Goal: Task Accomplishment & Management: Manage account settings

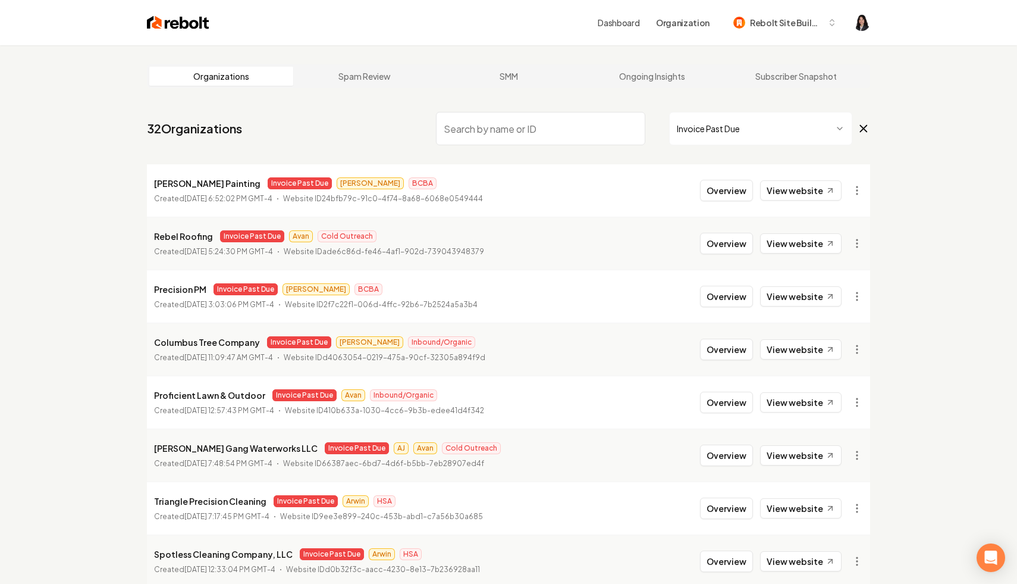
click at [870, 125] on icon at bounding box center [863, 128] width 13 height 14
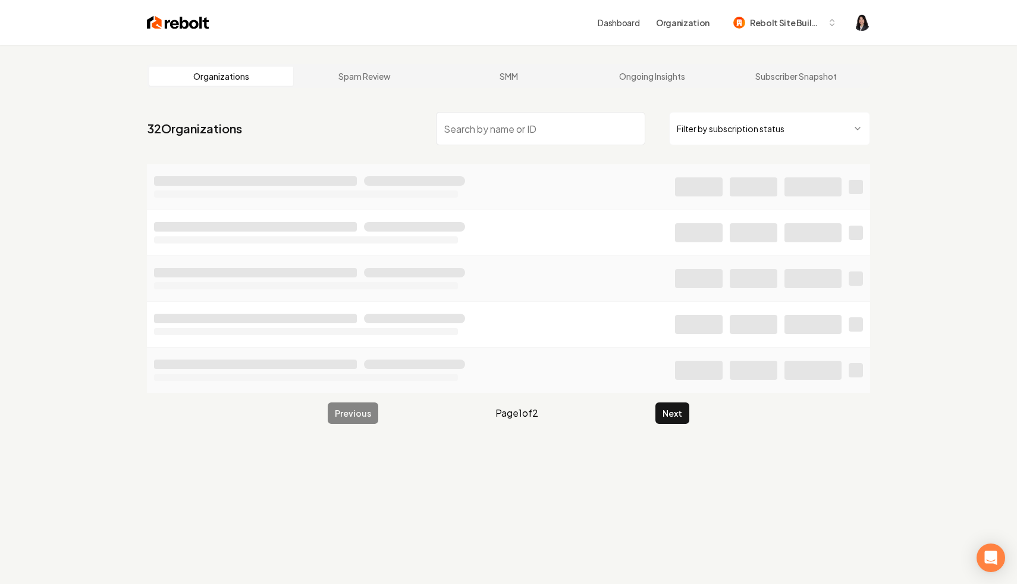
click at [614, 131] on input "search" at bounding box center [540, 128] width 209 height 33
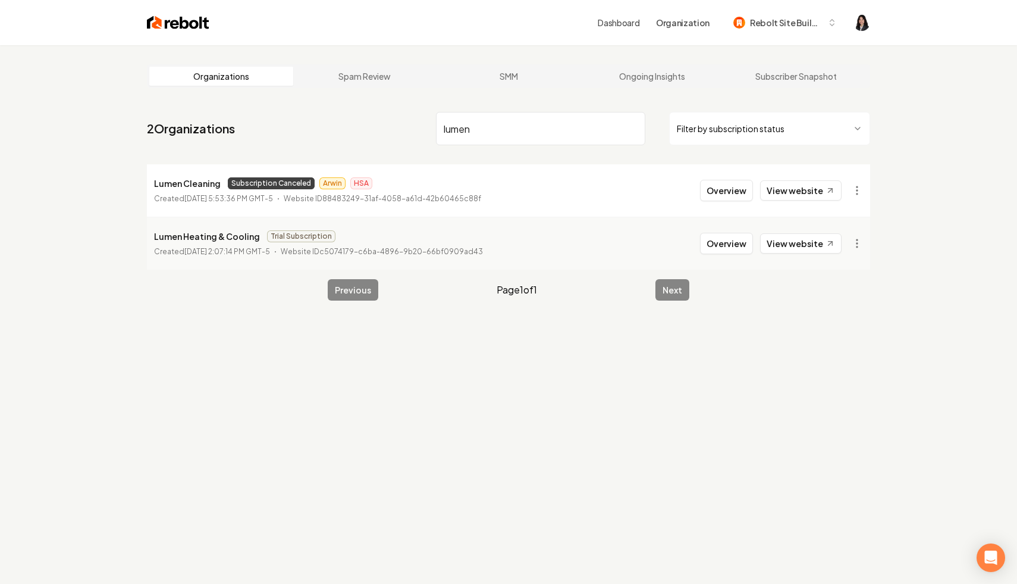
click at [855, 206] on li "Lumen Cleaning Subscription Canceled Arwin HSA Created [DATE] 5:53:36 PM GMT-5 …" at bounding box center [508, 190] width 723 height 52
click at [859, 198] on html "Dashboard Organization Rebolt Site Builder Organizations Spam Review SMM Ongoin…" at bounding box center [508, 292] width 1017 height 584
click at [854, 293] on link "View in Stripe" at bounding box center [829, 293] width 76 height 19
drag, startPoint x: 512, startPoint y: 126, endPoint x: 360, endPoint y: 80, distance: 157.9
click at [360, 80] on main "Organizations Spam Review SMM Ongoing Insights Subscriber Snapshot 2 Organizati…" at bounding box center [508, 182] width 761 height 274
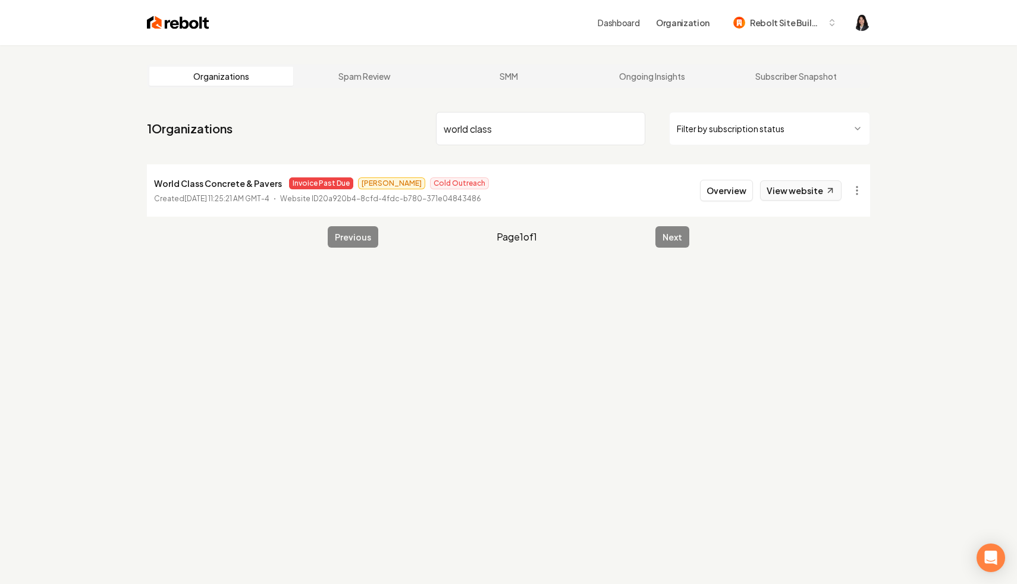
type input "world class"
click at [821, 192] on link "View website" at bounding box center [800, 190] width 81 height 20
drag, startPoint x: 506, startPoint y: 121, endPoint x: 437, endPoint y: 115, distance: 68.7
click at [437, 115] on input "world class" at bounding box center [540, 128] width 209 height 33
click at [833, 133] on html "Dashboard Organization Rebolt Site Builder Organizations Spam Review SMM Ongoin…" at bounding box center [508, 292] width 1017 height 584
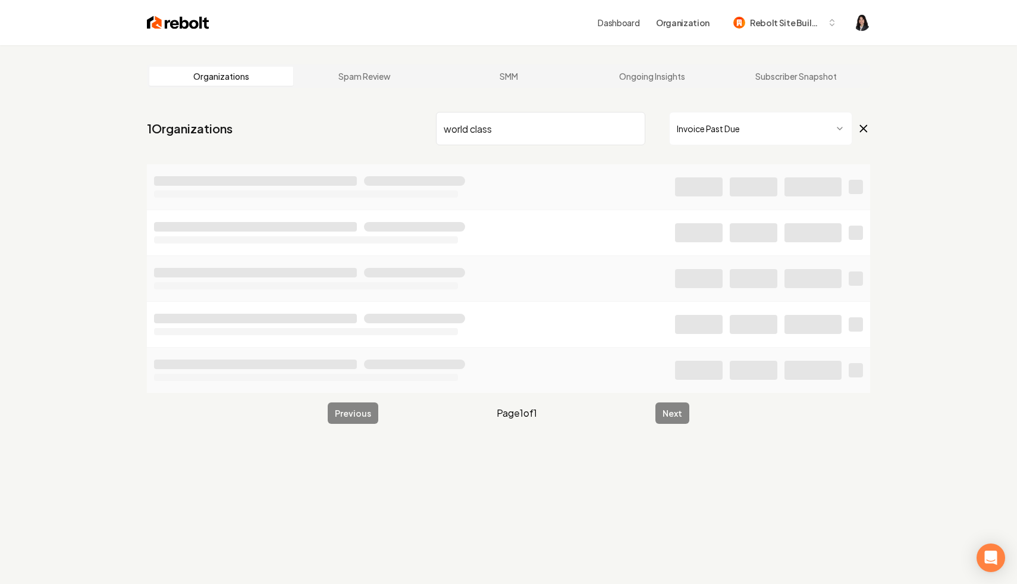
click at [632, 130] on input "world class" at bounding box center [540, 128] width 209 height 33
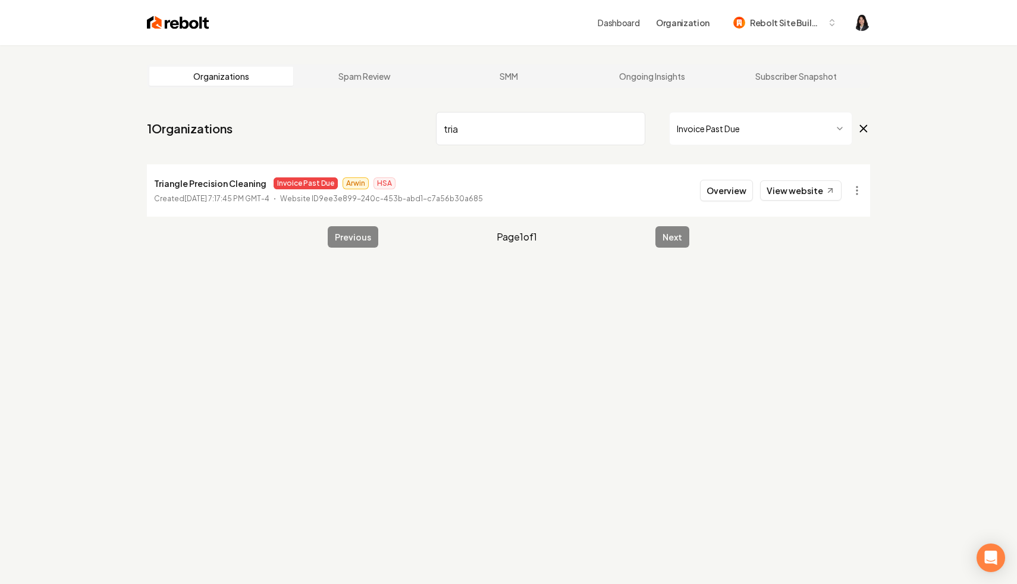
click at [817, 189] on link "View website" at bounding box center [800, 190] width 81 height 20
drag, startPoint x: 603, startPoint y: 130, endPoint x: 350, endPoint y: 120, distance: 253.0
click at [350, 120] on nav "1 Organizations tria Invoice Past Due" at bounding box center [508, 133] width 723 height 52
click at [824, 192] on link "View website" at bounding box center [800, 190] width 81 height 20
drag, startPoint x: 508, startPoint y: 136, endPoint x: 374, endPoint y: 108, distance: 136.7
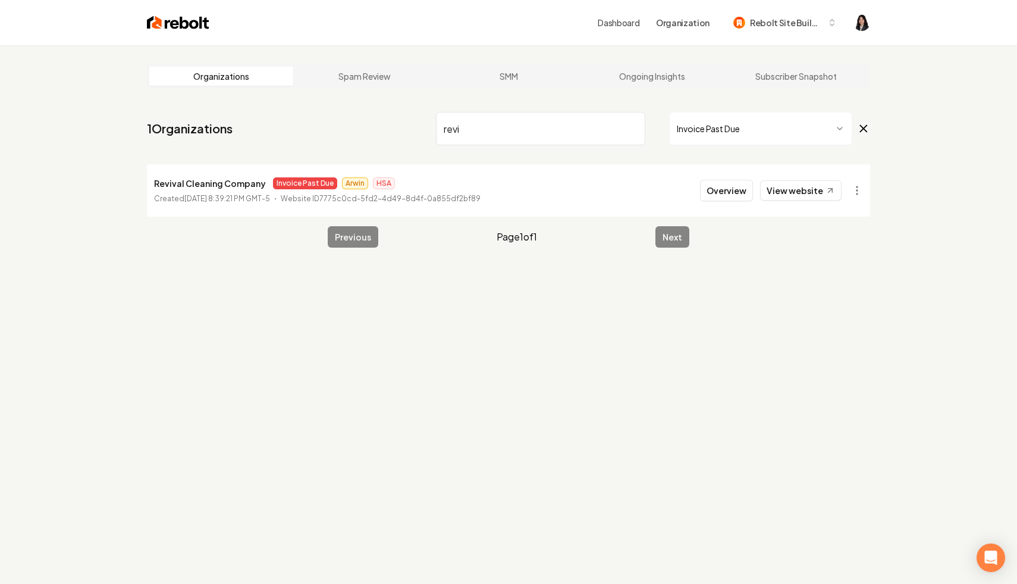
click at [374, 108] on nav "1 Organizations revi Invoice Past Due" at bounding box center [508, 133] width 723 height 52
click at [814, 190] on link "View website" at bounding box center [800, 190] width 81 height 20
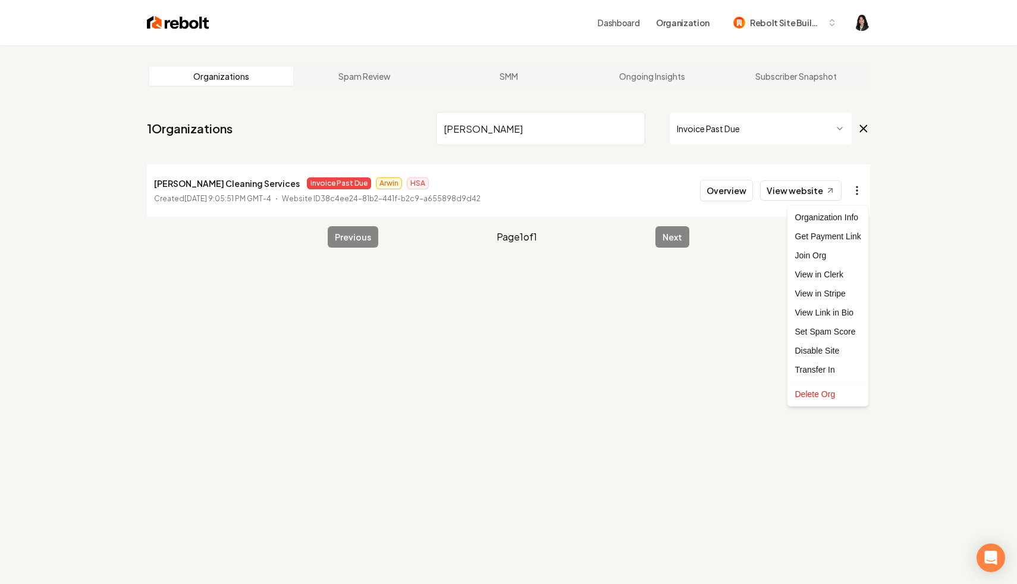
click at [856, 192] on html "Dashboard Organization Rebolt Site Builder Organizations Spam Review SMM Ongoin…" at bounding box center [508, 292] width 1017 height 584
click at [840, 294] on link "View in Stripe" at bounding box center [829, 293] width 76 height 19
drag, startPoint x: 543, startPoint y: 126, endPoint x: 400, endPoint y: 120, distance: 143.5
click at [400, 120] on nav "1 Organizations [PERSON_NAME] Invoice Past Due" at bounding box center [508, 133] width 723 height 52
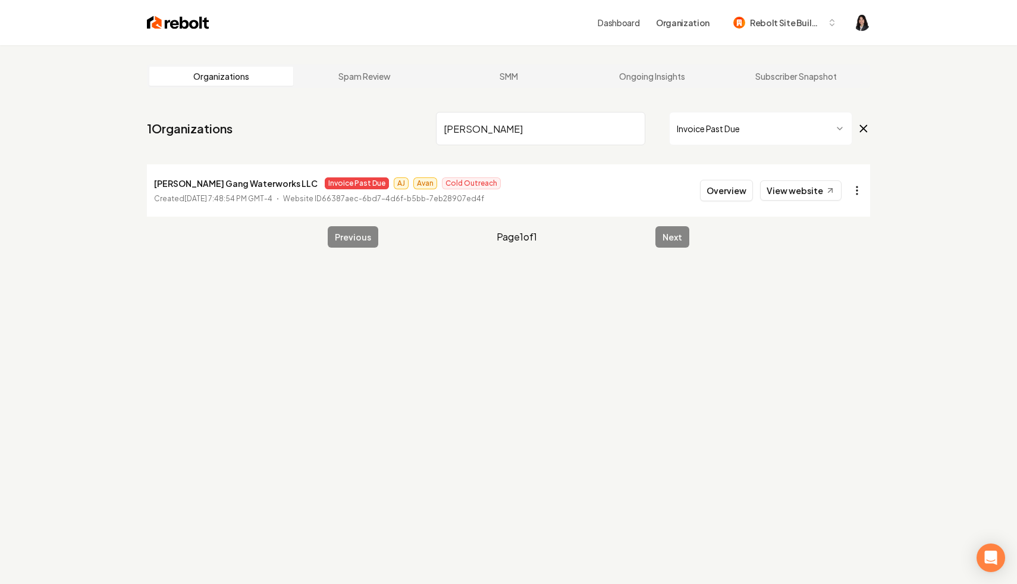
click at [855, 188] on html "Dashboard Organization Rebolt Site Builder Organizations Spam Review SMM Ongoin…" at bounding box center [508, 292] width 1017 height 584
click at [792, 187] on html "Dashboard Organization Rebolt Site Builder Organizations Spam Review SMM Ongoin…" at bounding box center [508, 292] width 1017 height 584
click at [792, 187] on link "View website" at bounding box center [800, 190] width 81 height 20
drag, startPoint x: 498, startPoint y: 130, endPoint x: 359, endPoint y: 100, distance: 142.9
click at [359, 100] on main "Organizations Spam Review SMM Ongoing Insights Subscriber Snapshot 1 Organizati…" at bounding box center [508, 155] width 761 height 221
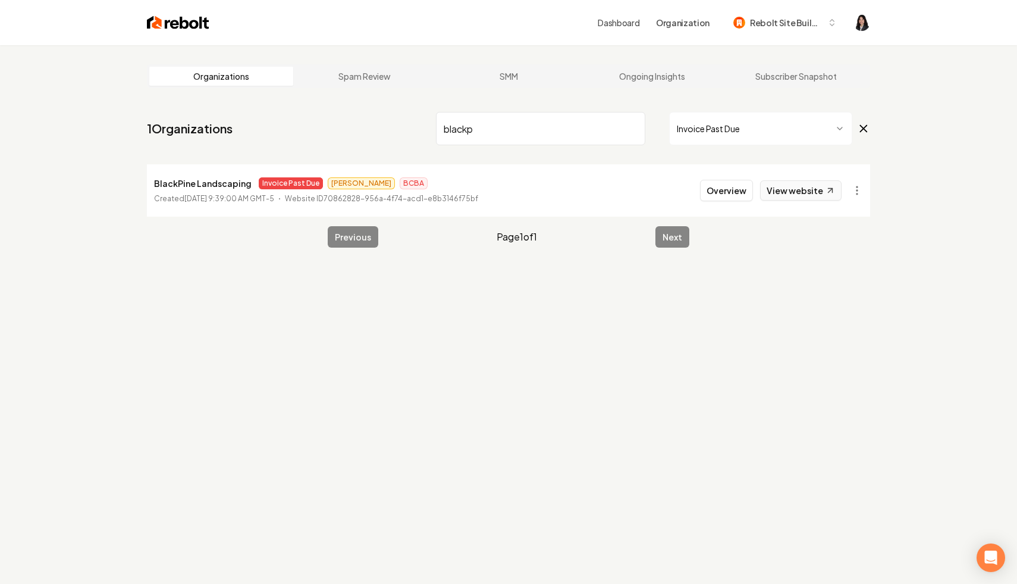
type input "blackp"
click at [819, 191] on link "View website" at bounding box center [800, 190] width 81 height 20
click at [632, 128] on input "blackp" at bounding box center [540, 128] width 209 height 33
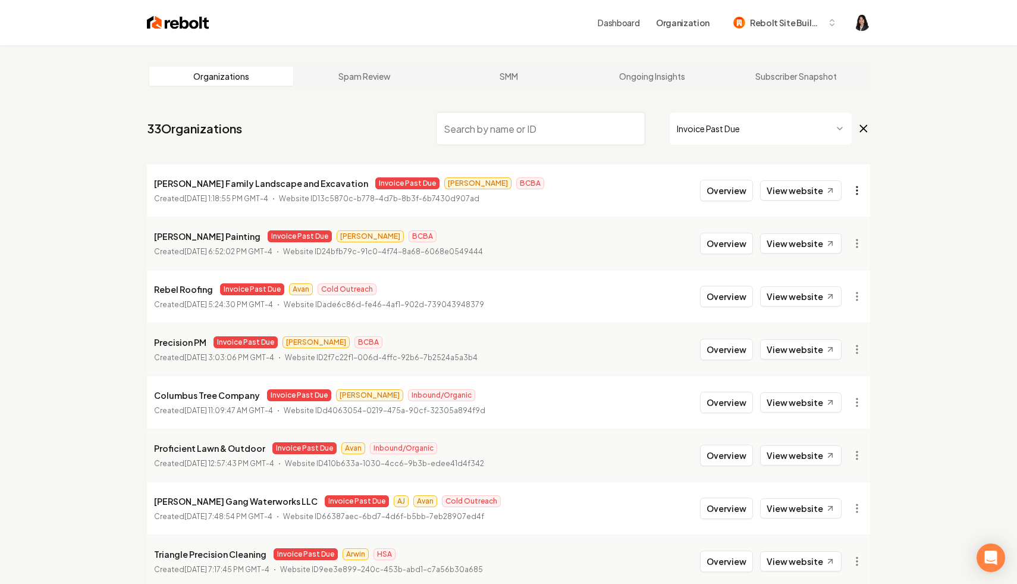
click at [855, 185] on html "Dashboard Organization Rebolt Site Builder Organizations Spam Review SMM Ongoin…" at bounding box center [508, 292] width 1017 height 584
click at [833, 274] on link "View in Clerk" at bounding box center [829, 274] width 76 height 19
click at [849, 189] on html "Dashboard Organization Rebolt Site Builder Organizations Spam Review SMM Ongoin…" at bounding box center [508, 292] width 1017 height 584
click at [839, 296] on link "View in Stripe" at bounding box center [829, 293] width 76 height 19
drag, startPoint x: 314, startPoint y: 185, endPoint x: 156, endPoint y: 181, distance: 157.7
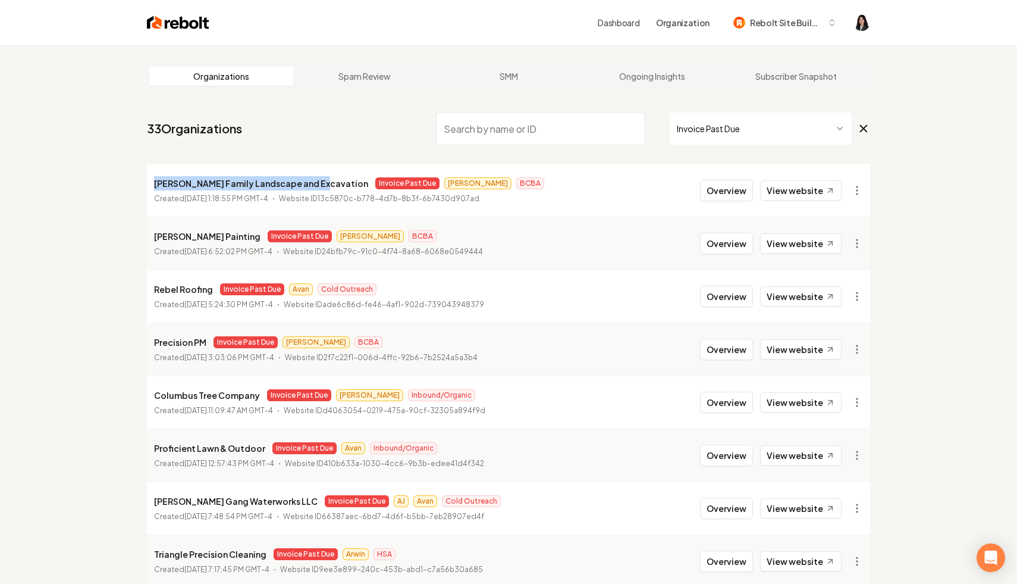
click at [156, 181] on p "Marek Family Landscape and Excavation" at bounding box center [261, 183] width 214 height 14
copy p "Marek Family Landscape and Excavation"
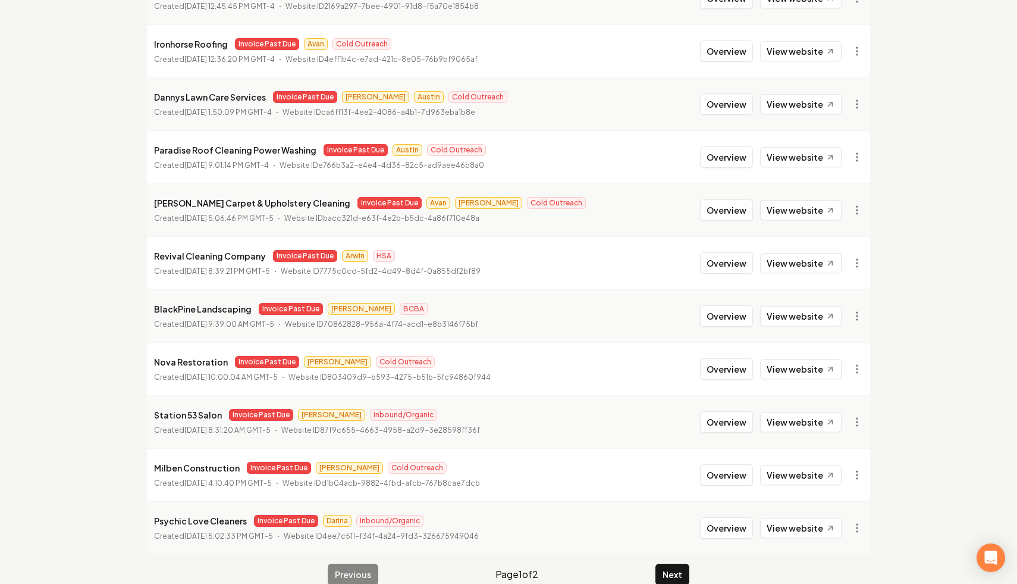
scroll to position [1218, 0]
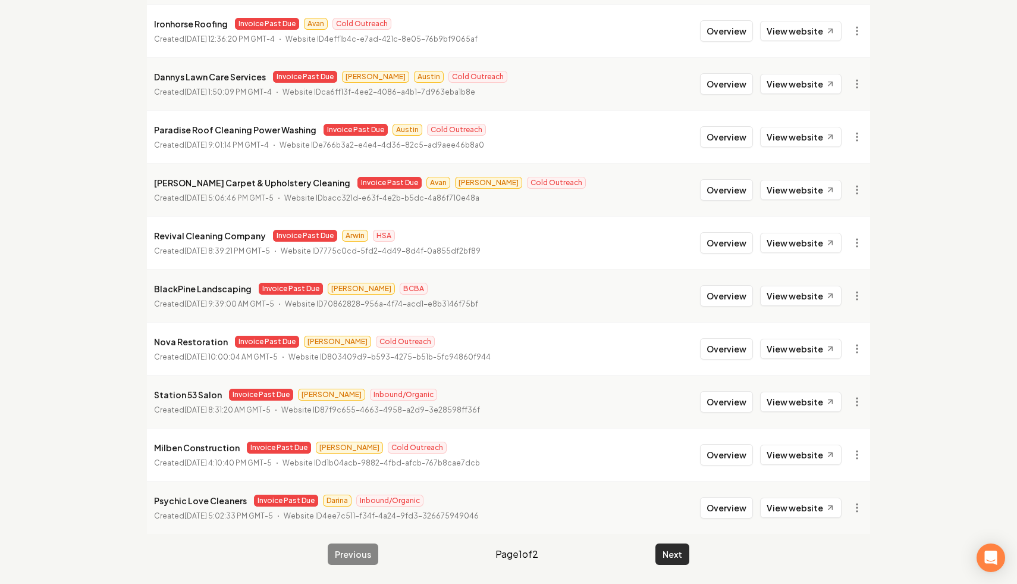
click at [669, 550] on button "Next" at bounding box center [673, 553] width 34 height 21
